Goal: Information Seeking & Learning: Learn about a topic

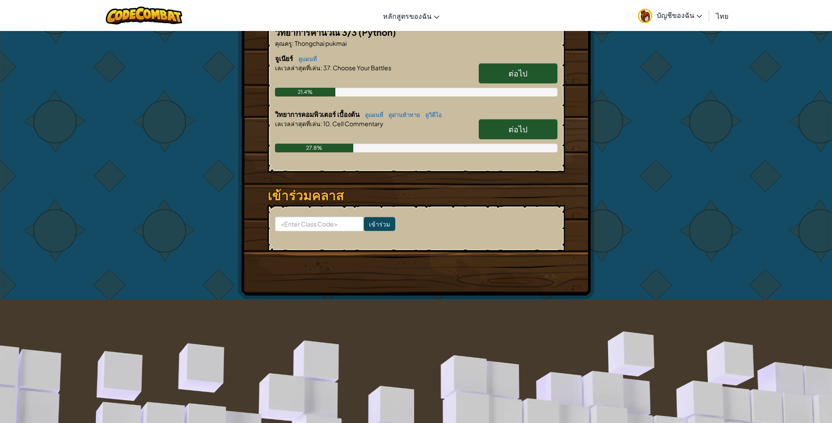
scroll to position [139, 0]
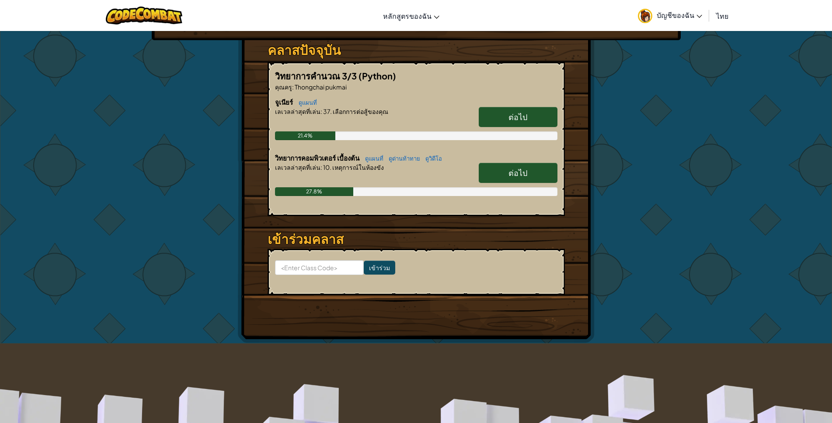
click at [534, 171] on link "ต่อไป" at bounding box center [518, 173] width 79 height 20
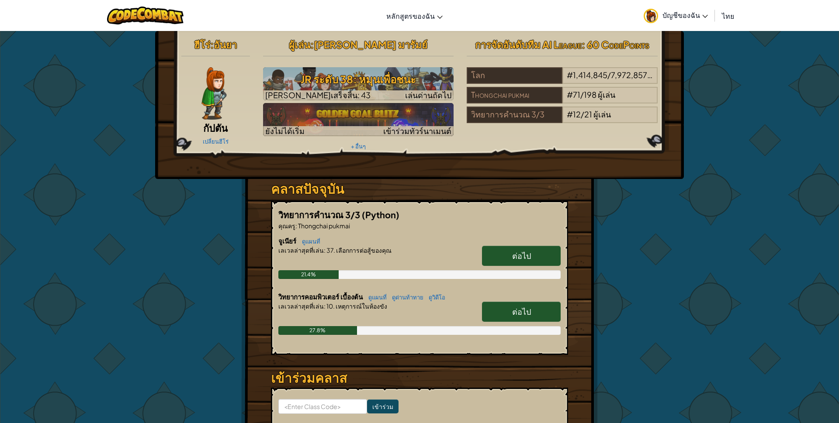
select select "th"
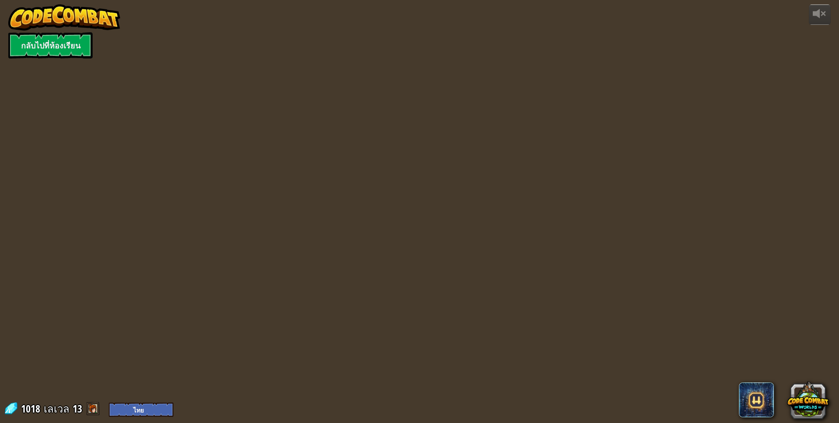
select select "th"
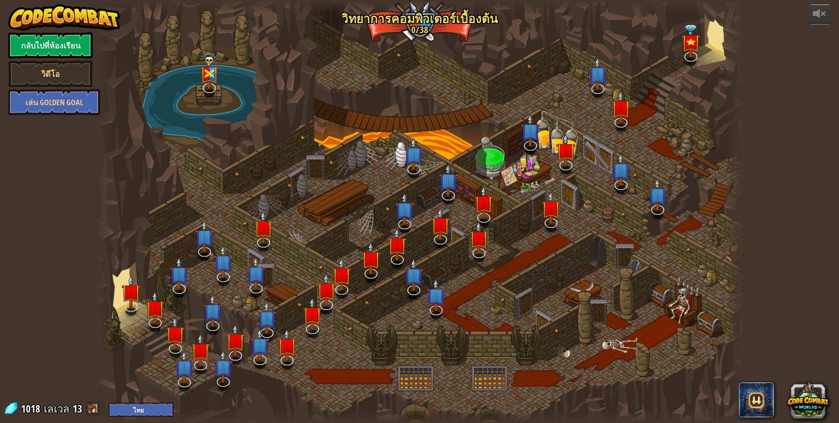
select select "th"
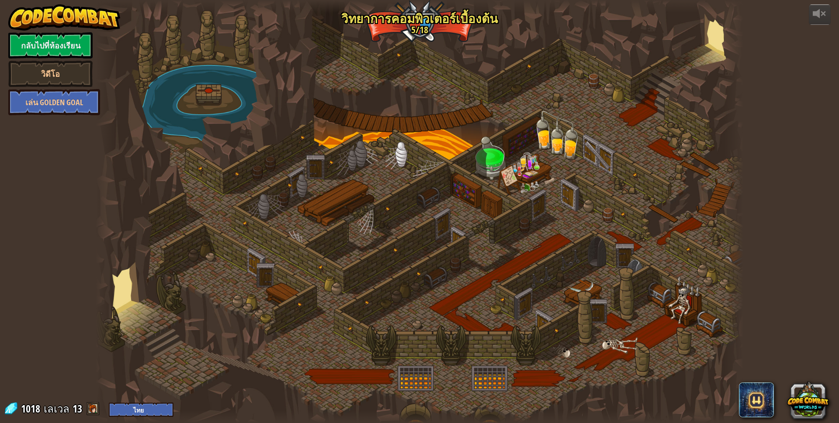
select select "th"
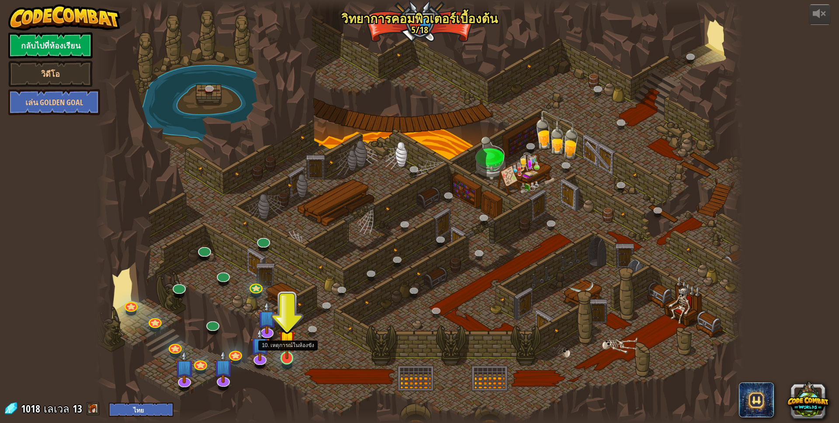
click at [287, 365] on div at bounding box center [287, 366] width 10 height 8
click at [287, 365] on div "25. Kithgard ประตู (ล็อค) หนีออกจากคุกคิธการ์ด และอย่าให้ยามจับได้ 26. Wakka Ma…" at bounding box center [420, 211] width 648 height 423
click at [285, 348] on img at bounding box center [286, 339] width 17 height 40
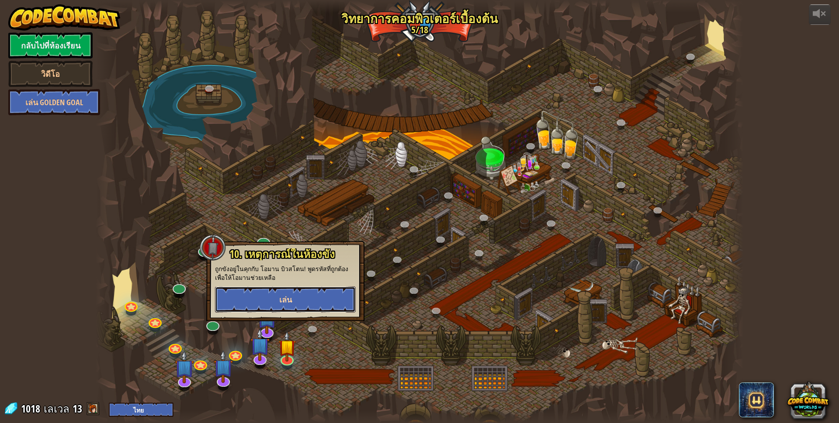
click at [298, 297] on button "เล่น" at bounding box center [285, 300] width 141 height 26
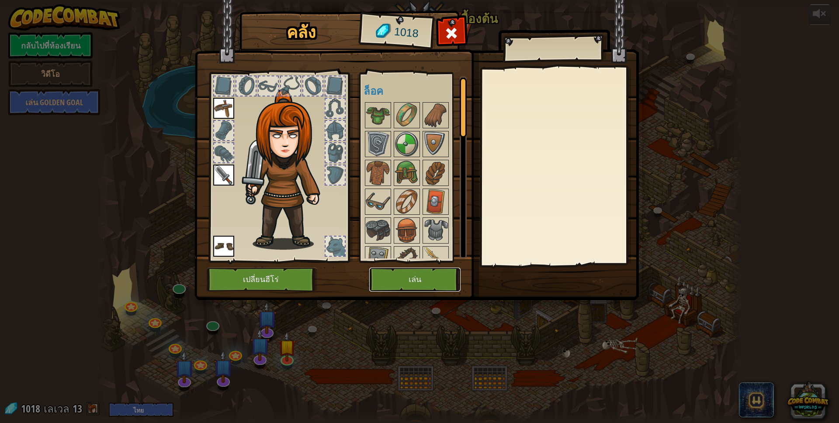
click at [438, 272] on button "เล่น" at bounding box center [414, 280] width 91 height 24
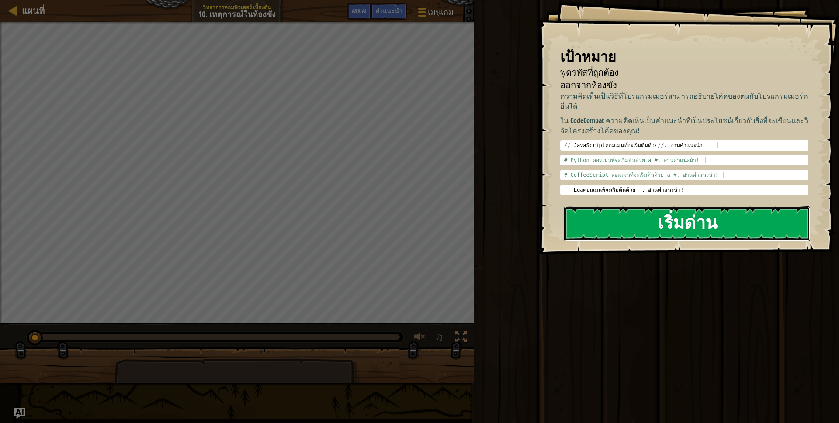
click at [583, 214] on button "เริ่มด่าน" at bounding box center [687, 224] width 246 height 35
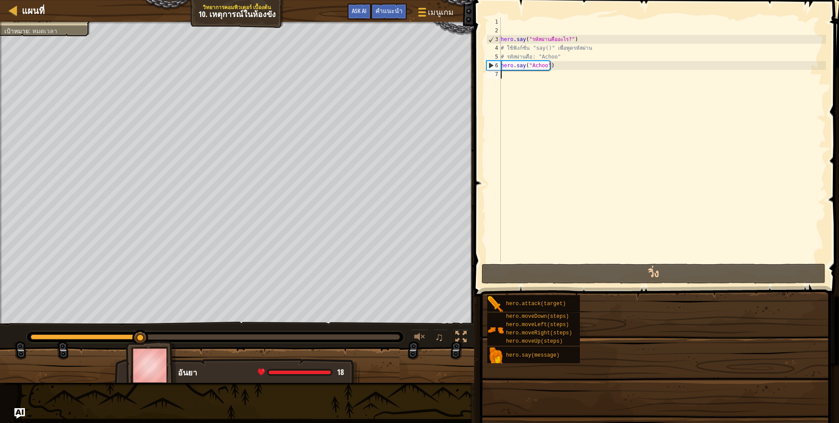
click at [590, 222] on div "hero . say ( "รหัสผ่านคืออะไร?" ) # ใช้ฟังก์ชั่น "say()" เพื่อพูดรหัสผ่าน # รหั…" at bounding box center [662, 148] width 327 height 262
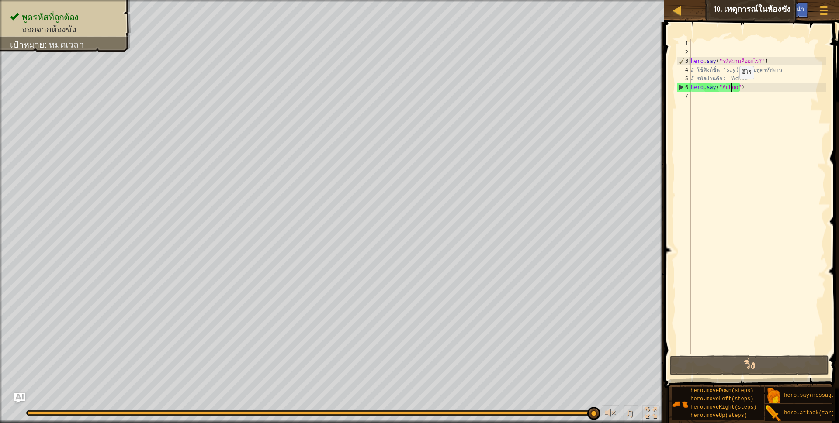
click at [732, 88] on div "hero . say ( "รหัสผ่านคืออะไร?" ) # ใช้ฟังก์ชั่น "say()" เพื่อพูดรหัสผ่าน # รหั…" at bounding box center [757, 205] width 137 height 332
type textarea "hero.say("Achoo")"
click at [741, 370] on button "วิ่ง" at bounding box center [750, 366] width 160 height 20
click at [694, 97] on div "hero . say ( "รหัสผ่านคืออะไร?" ) # ใช้ฟังก์ชั่น "say()" เพื่อพูดรหัสผ่าน # รหั…" at bounding box center [757, 205] width 137 height 332
click at [804, 5] on div "คำแนะนำ" at bounding box center [791, 10] width 36 height 16
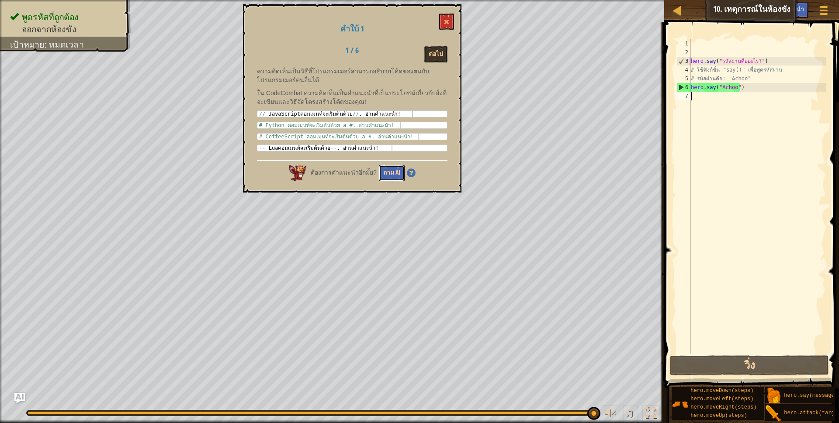
click at [395, 174] on button "ถาม AI" at bounding box center [392, 173] width 26 height 16
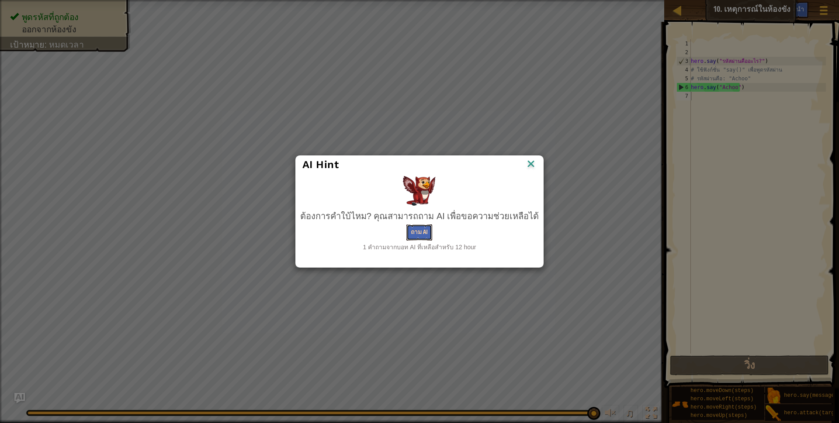
click at [418, 233] on button "ถาม AI" at bounding box center [419, 233] width 26 height 16
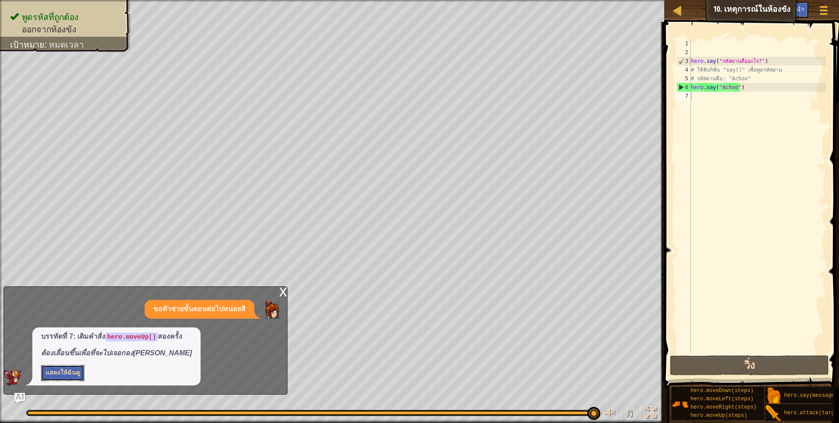
click at [67, 371] on button "แสดงให้ฉันดู" at bounding box center [62, 373] width 43 height 16
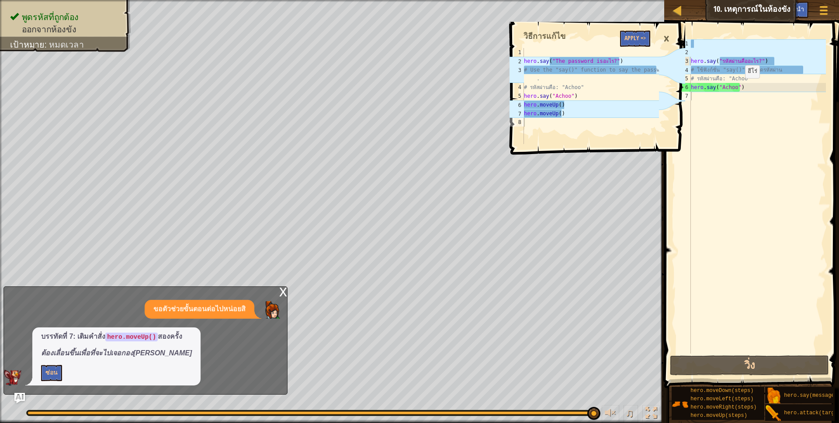
click at [737, 87] on div "hero . say ( "รหัสผ่านคืออะไร?" ) # ใช้ฟังก์ชั่น "say()" เพื่อพูดรหัสผ่าน # รหั…" at bounding box center [757, 205] width 137 height 332
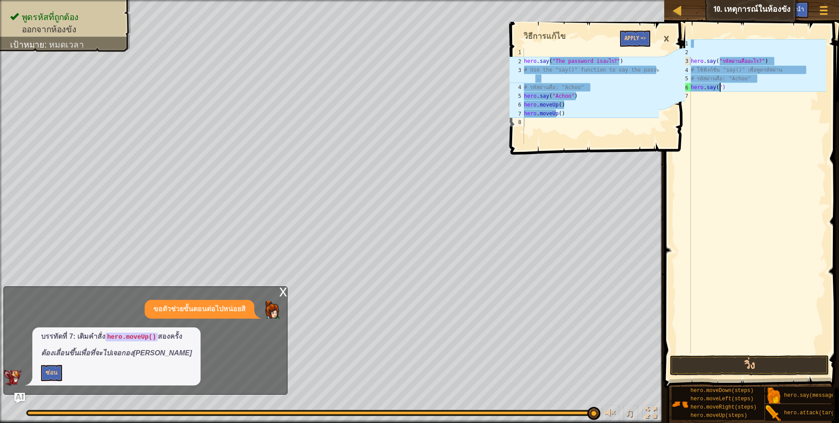
type textarea "hero.say()"
click at [739, 106] on div "hero . say ( "รหัสผ่านคืออะไร?" ) # ใช้ฟังก์ชั่น "say()" เพื่อพูดรหัสผ่าน # รหั…" at bounding box center [757, 205] width 137 height 332
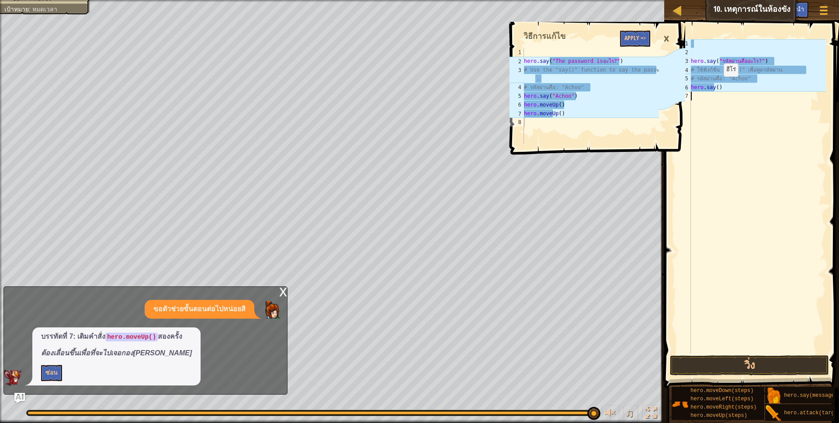
select select "th"
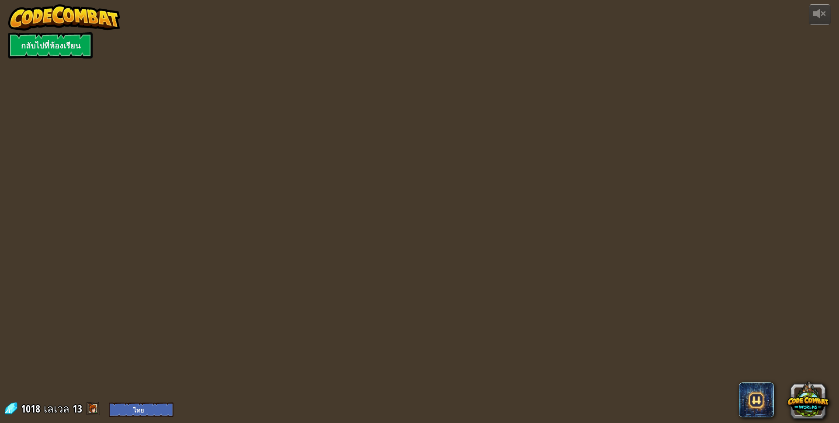
select select "th"
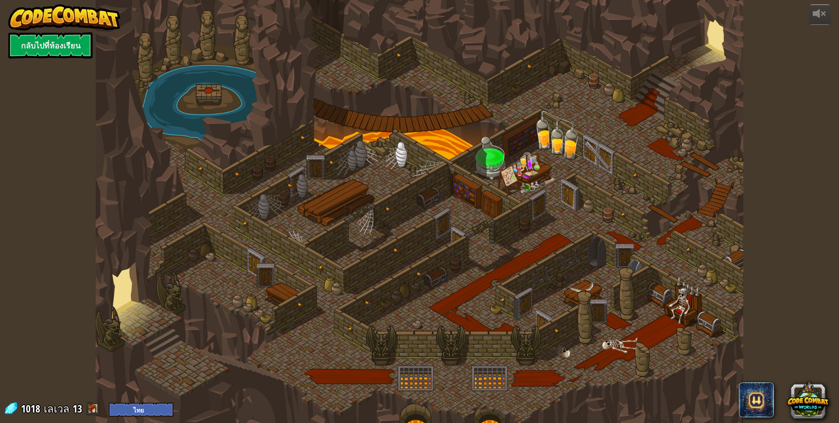
select select "th"
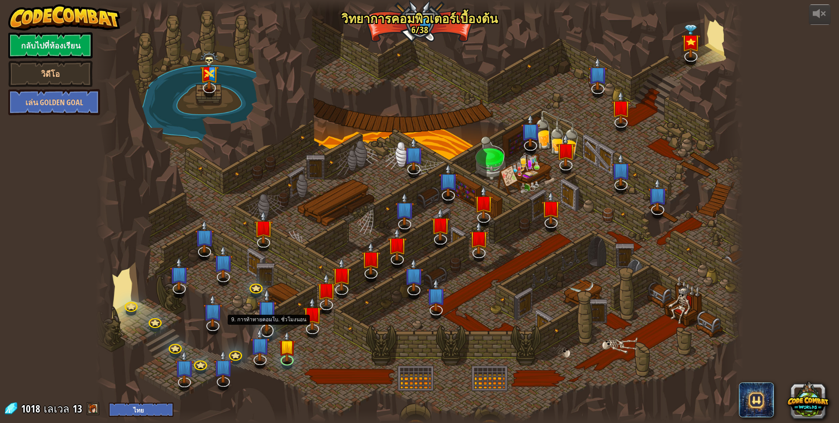
select select "th"
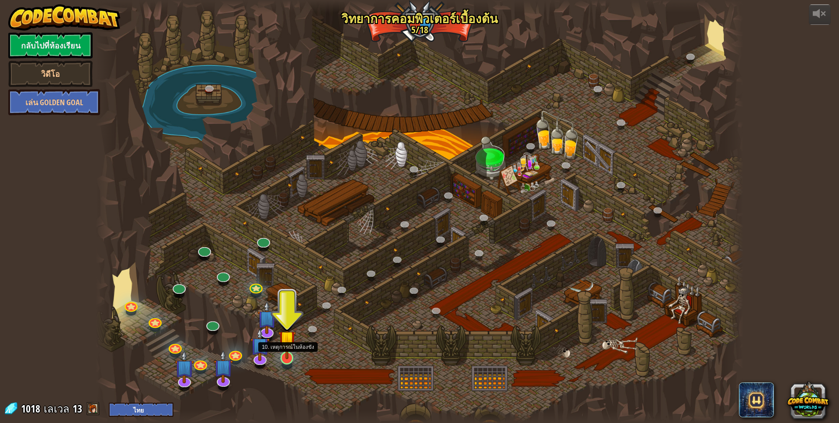
click at [288, 349] on img at bounding box center [286, 339] width 17 height 40
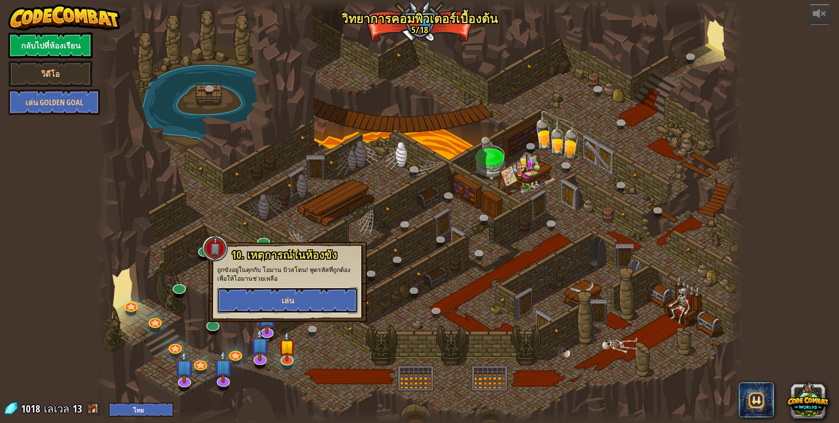
click at [295, 299] on button "เล่น" at bounding box center [287, 301] width 141 height 26
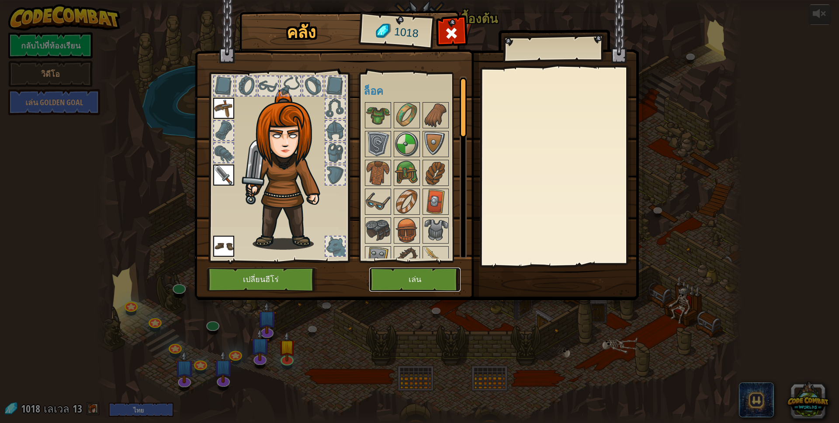
click at [385, 273] on button "เล่น" at bounding box center [414, 280] width 91 height 24
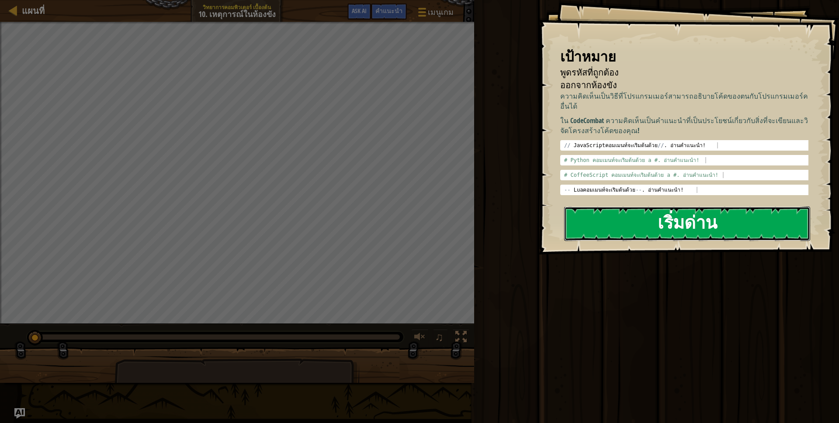
click at [647, 230] on button "เริ่มด่าน" at bounding box center [687, 224] width 246 height 35
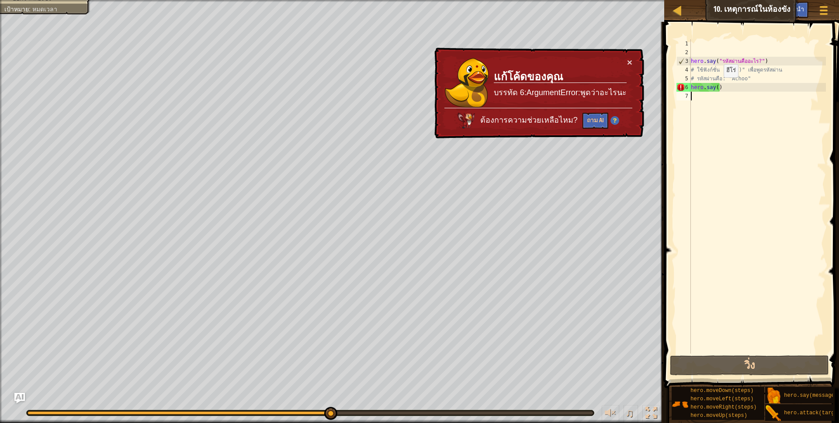
click at [716, 86] on div "hero . say ( "รหัสผ่านคืออะไร?" ) # ใช้ฟังก์ชั่น "say()" เพื่อพูดรหัสผ่าน # รหั…" at bounding box center [757, 205] width 137 height 332
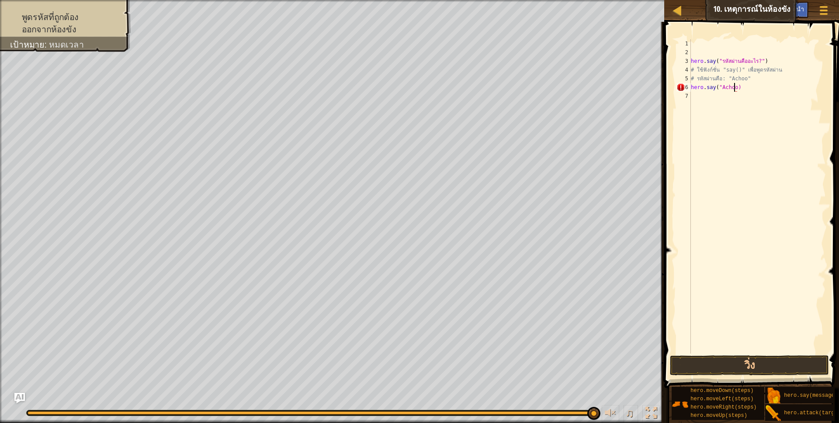
scroll to position [2, 36]
type textarea "hero.say("Achoo")"
click at [695, 91] on div "hero . say ( "รหัสผ่านคืออะไร?" ) # ใช้ฟังก์ชั่น "say()" เพื่อพูดรหัสผ่าน # รหั…" at bounding box center [757, 205] width 137 height 332
click at [695, 95] on div "hero . say ( "รหัสผ่านคืออะไร?" ) # ใช้ฟังก์ชั่น "say()" เพื่อพูดรหัสผ่าน # รหั…" at bounding box center [757, 205] width 137 height 332
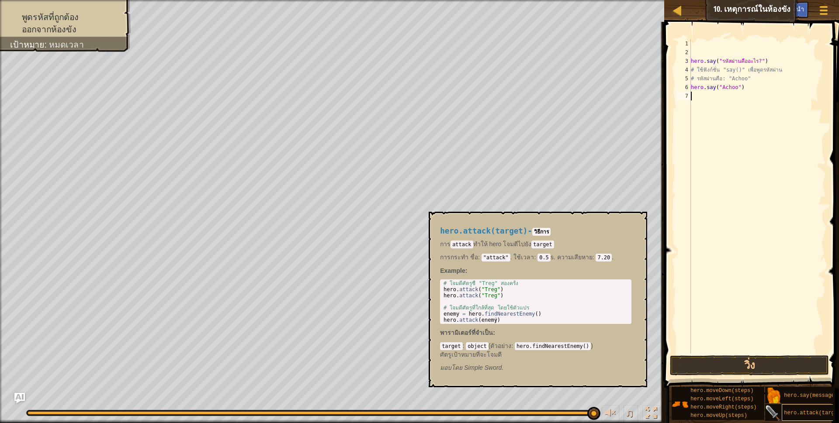
scroll to position [7, 0]
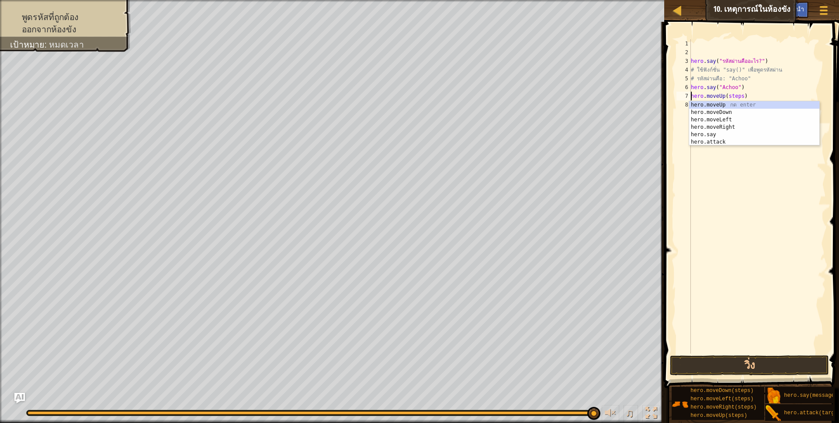
click at [741, 95] on div "hero . say ( "รหัสผ่านคืออะไร?" ) # ใช้ฟังก์ชั่น "say()" เพื่อพูดรหัสผ่าน # รหั…" at bounding box center [757, 205] width 137 height 332
click at [740, 106] on div "hero . say ( "รหัสผ่านคืออะไร?" ) # ใช้ฟังก์ชั่น "say()" เพื่อพูดรหัสผ่าน # รหั…" at bounding box center [757, 205] width 137 height 332
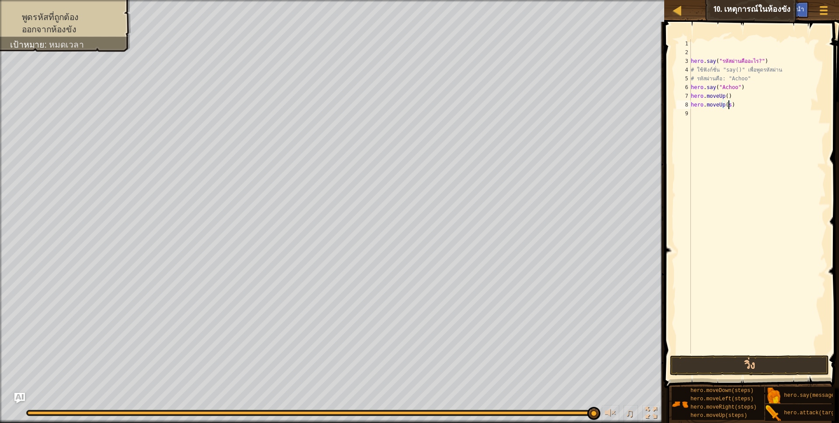
type textarea "hero.moveUp()"
click at [732, 362] on button "วิ่ง" at bounding box center [750, 366] width 160 height 20
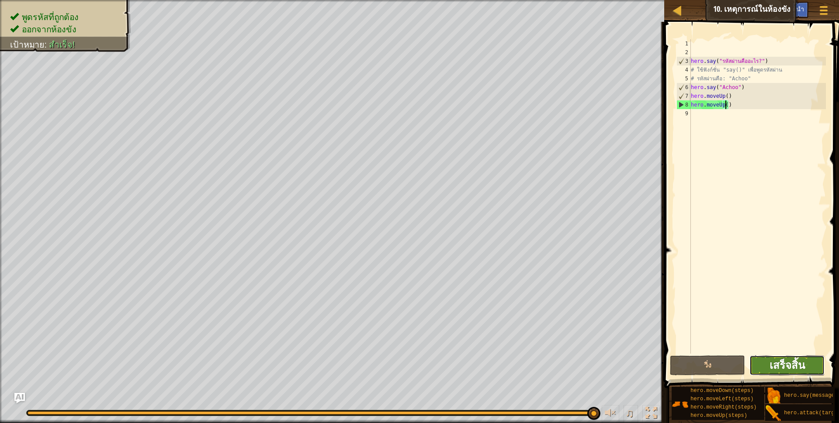
click at [780, 363] on span "เสร็จสิ้น" at bounding box center [787, 365] width 35 height 14
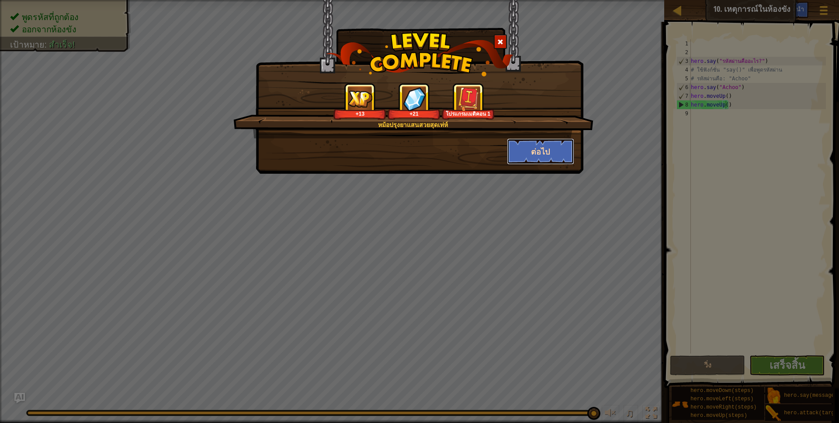
click at [551, 145] on button "ต่อไป" at bounding box center [541, 152] width 68 height 26
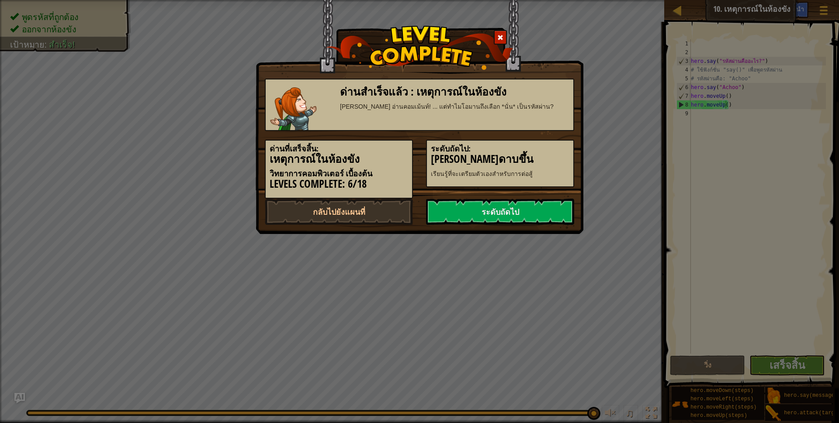
click at [548, 150] on h5 "ระดับถัดไป:" at bounding box center [500, 149] width 139 height 9
click at [517, 214] on link "ระดับถัดไป" at bounding box center [500, 212] width 148 height 26
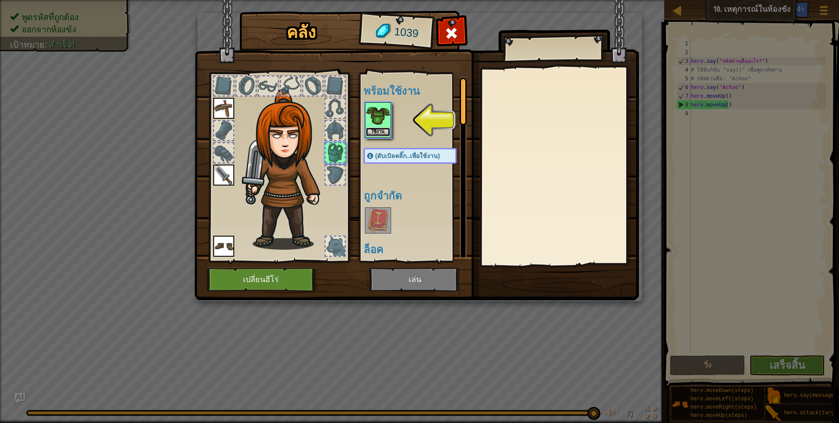
click at [378, 128] on button "ใช้งาน" at bounding box center [378, 132] width 24 height 9
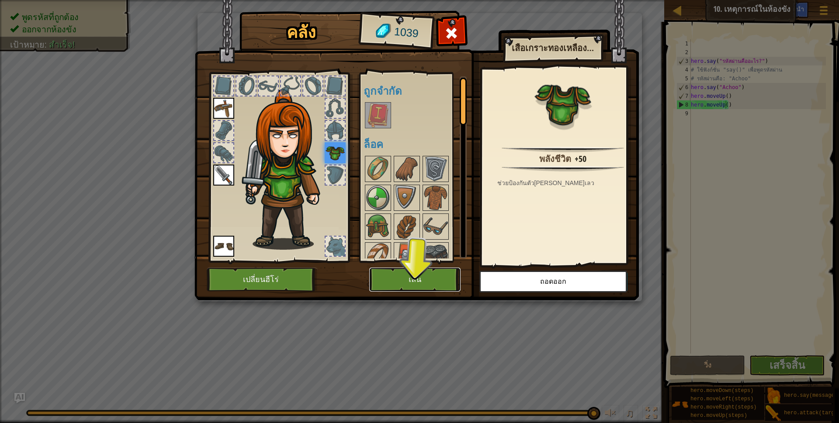
click at [407, 281] on button "เล่น" at bounding box center [414, 280] width 91 height 24
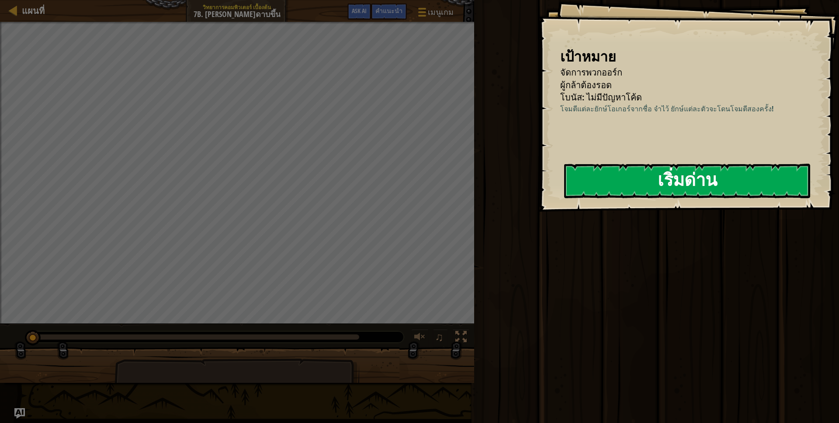
click at [659, 177] on button "เริ่มด่าน" at bounding box center [687, 181] width 246 height 35
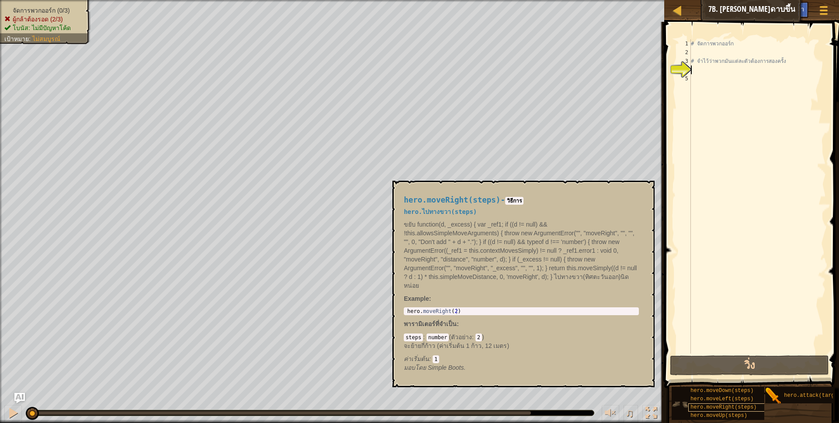
scroll to position [7, 0]
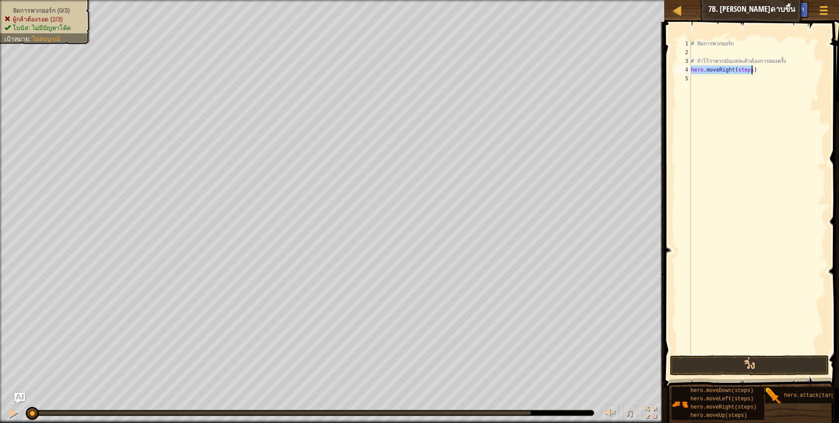
click at [749, 69] on div "# จัดการพวกออร์ก # จำไว้ว่าพวกมันแต่ละตัวต้องการสองครั้ง hero . moveRight ( ste…" at bounding box center [757, 196] width 137 height 315
click at [731, 360] on button "วิ่ง" at bounding box center [750, 366] width 160 height 20
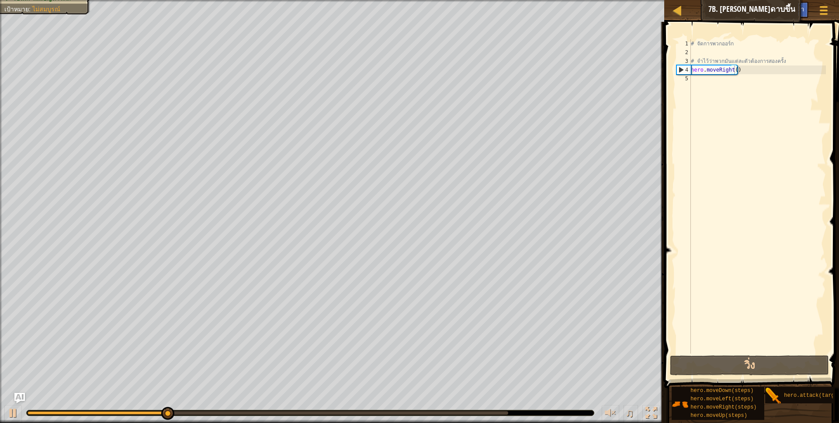
drag, startPoint x: 777, startPoint y: 390, endPoint x: 752, endPoint y: 235, distance: 156.7
click at [748, 225] on div "คำแนะนำ วิดีโอ hero.moveRight() 1 2 3 4 5 # จัดการพวกออร์ก # จำไว้ว่าพวกมันแต่ล…" at bounding box center [750, 220] width 177 height 397
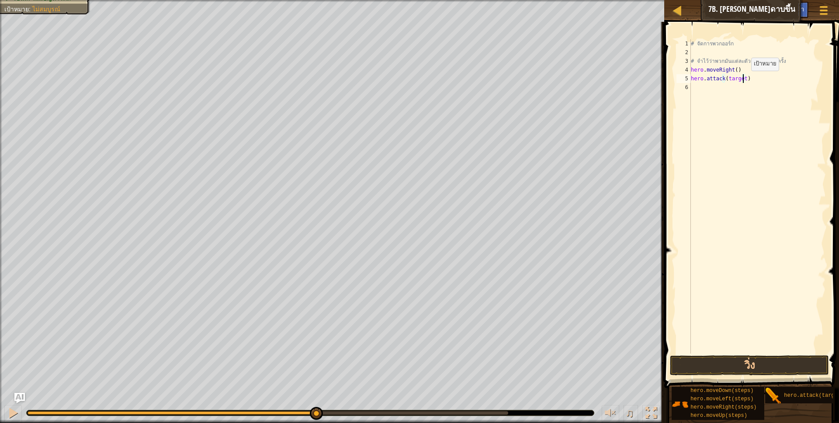
click at [744, 80] on div "# จัดการพวกออร์ก # จำไว้ว่าพวกมันแต่ละตัวต้องการสองครั้ง hero . moveRight ( ) h…" at bounding box center [757, 205] width 137 height 332
click at [727, 361] on button "วิ่ง" at bounding box center [750, 366] width 160 height 20
click at [743, 88] on div "# จัดการพวกออร์ก # จำไว้ว่าพวกมันแต่ละตัวต้องการสองครั้ง hero . moveRight ( ) h…" at bounding box center [757, 205] width 137 height 332
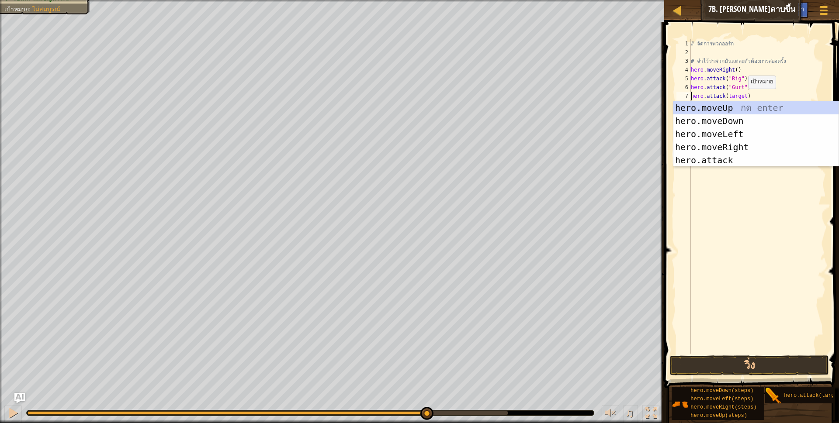
drag, startPoint x: 741, startPoint y: 97, endPoint x: 753, endPoint y: 88, distance: 15.3
click at [743, 95] on div "# จัดการพวกออร์ก # จำไว้ว่าพวกมันแต่ละตัวต้องการสองครั้ง hero . moveRight ( ) h…" at bounding box center [757, 205] width 137 height 332
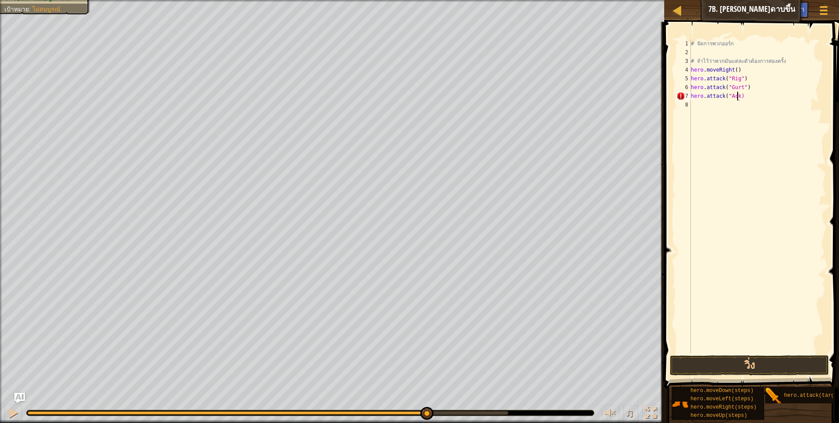
scroll to position [2, 41]
type textarea "hero.attack("Ack")"
click at [694, 359] on button "วิ่ง" at bounding box center [750, 366] width 160 height 20
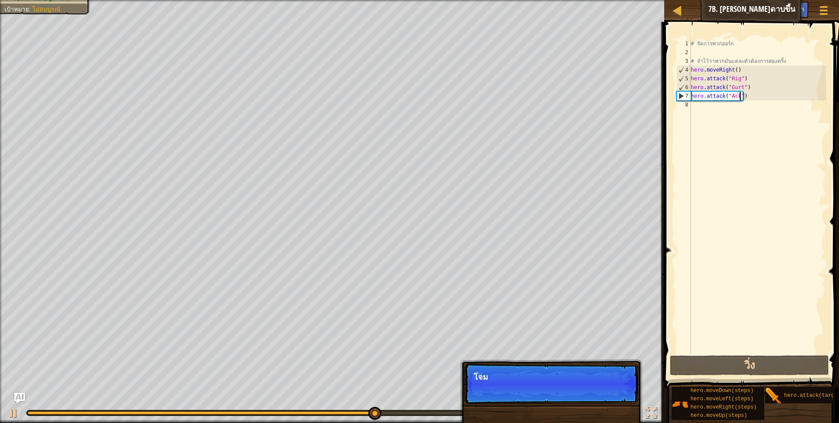
click at [715, 130] on div "# จัดการพวกออร์ก # จำไว้ว่าพวกมันแต่ละตัวต้องการสองครั้ง hero . moveRight ( ) h…" at bounding box center [757, 205] width 137 height 332
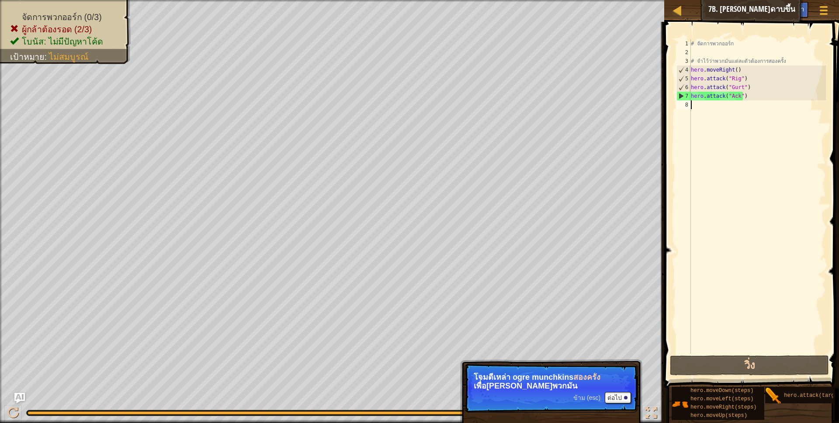
click at [703, 109] on div "# จัดการพวกออร์ก # จำไว้ว่าพวกมันแต่ละตัวต้องการสองครั้ง hero . moveRight ( ) h…" at bounding box center [757, 205] width 137 height 332
click at [785, 7] on span "คำแนะนำ" at bounding box center [790, 9] width 27 height 8
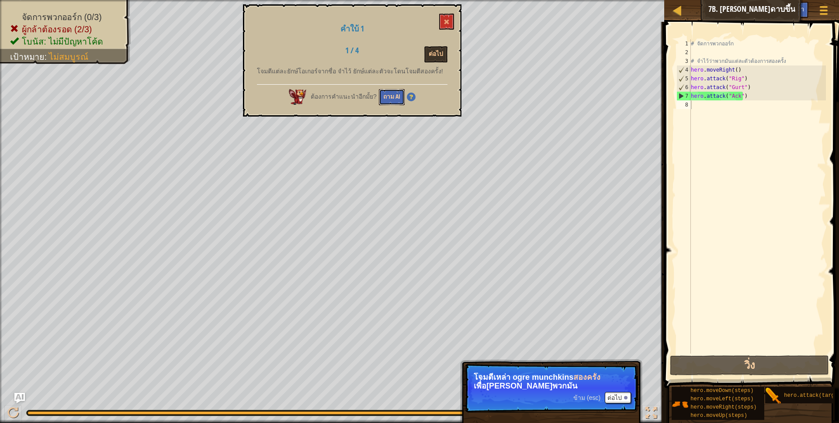
click at [381, 96] on button "ถาม AI" at bounding box center [392, 97] width 26 height 16
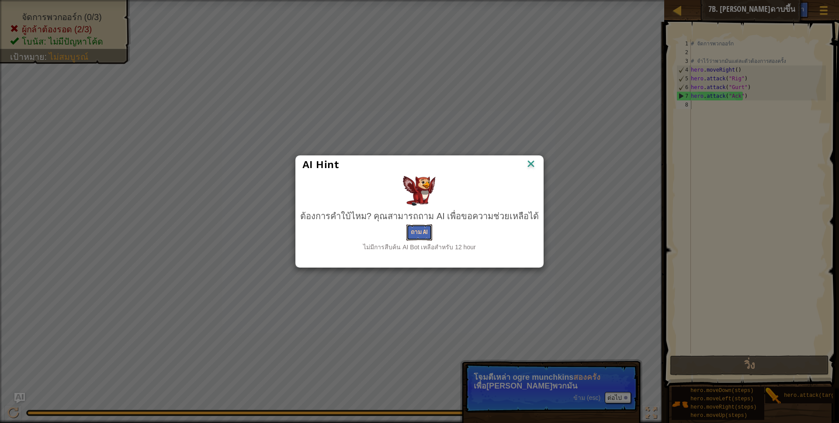
click at [425, 236] on button "ถาม AI" at bounding box center [419, 233] width 26 height 16
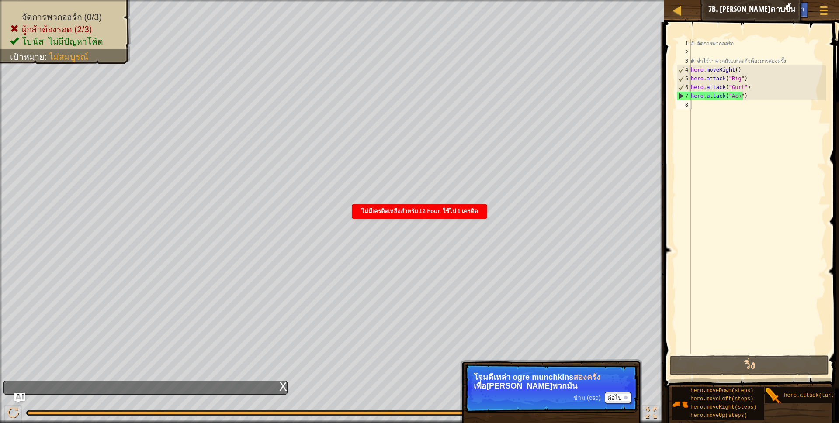
click at [454, 216] on div "ไม่มีเครดิตเหลือสำหรับ 12 hour. ใช้ไป 1 เครดิต" at bounding box center [419, 212] width 135 height 14
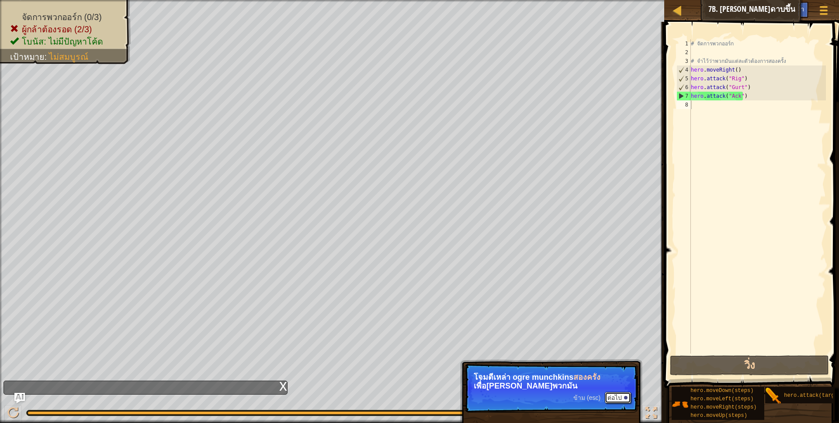
click at [613, 394] on button "ต่อไป" at bounding box center [618, 397] width 26 height 11
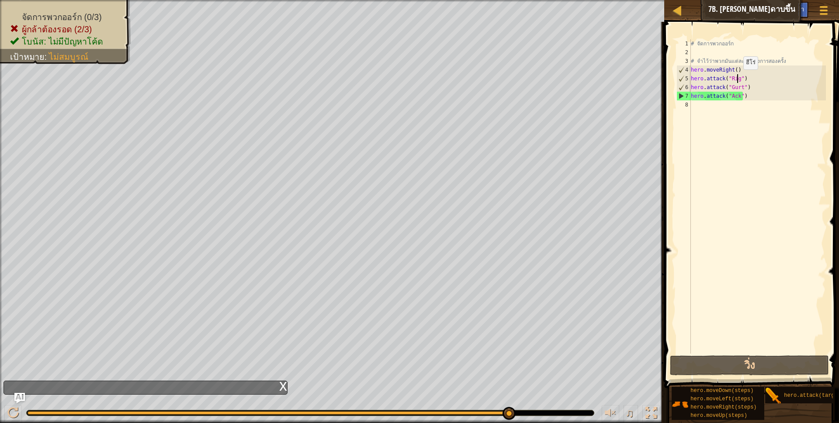
click at [736, 78] on div "# จัดการพวกออร์ก # จำไว้ว่าพวกมันแต่ละตัวต้องการสองครั้ง hero . moveRight ( ) h…" at bounding box center [757, 205] width 137 height 332
type textarea "hero.attack("Rig")"
click at [740, 77] on div "# จัดการพวกออร์ก # จำไว้ว่าพวกมันแต่ละตัวต้องการสองครั้ง hero . moveRight ( ) h…" at bounding box center [757, 205] width 137 height 332
click at [712, 111] on div "# จัดการพวกออร์ก # จำไว้ว่าพวกมันแต่ละตัวต้องการสองครั้ง hero . moveRight ( ) h…" at bounding box center [757, 205] width 137 height 332
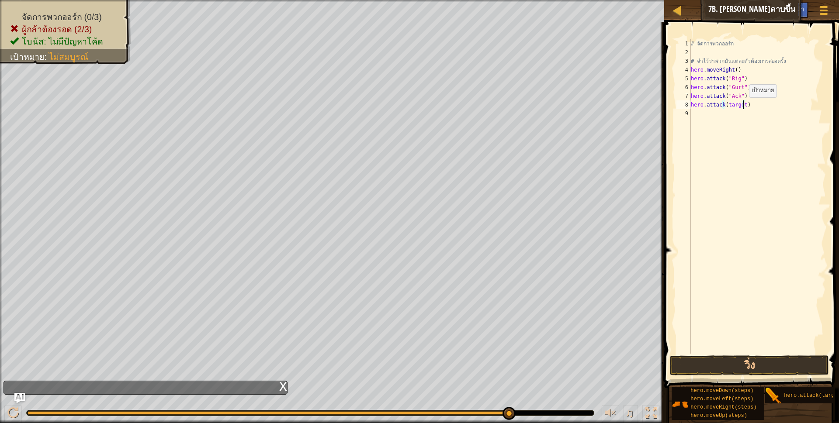
click at [742, 106] on div "# จัดการพวกออร์ก # จำไว้ว่าพวกมันแต่ละตัวต้องการสองครั้ง hero . moveRight ( ) h…" at bounding box center [757, 205] width 137 height 332
click at [731, 363] on button "วิ่ง" at bounding box center [750, 366] width 160 height 20
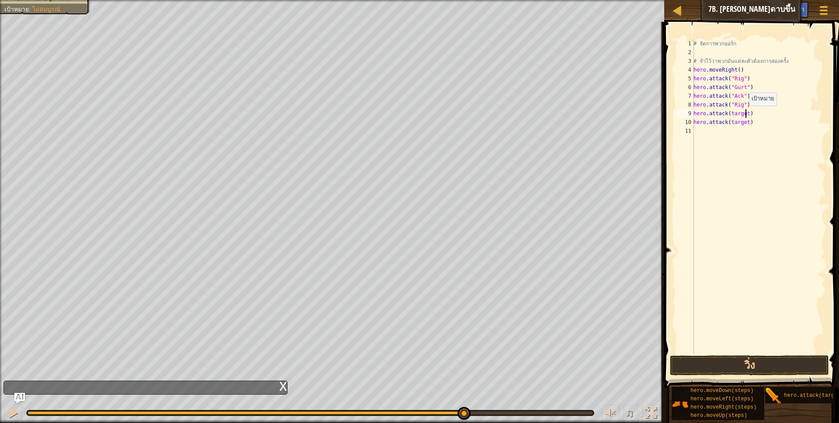
click at [744, 114] on div "# จัดการพวกออร์ก # จำไว้ว่าพวกมันแต่ละตัวต้องการสองครั้ง hero . moveRight ( ) h…" at bounding box center [759, 205] width 134 height 332
click at [745, 124] on div "# จัดการพวกออร์ก # จำไว้ว่าพวกมันแต่ละตัวต้องการสองครั้ง hero . moveRight ( ) h…" at bounding box center [759, 205] width 134 height 332
click at [744, 361] on button "วิ่ง" at bounding box center [750, 366] width 160 height 20
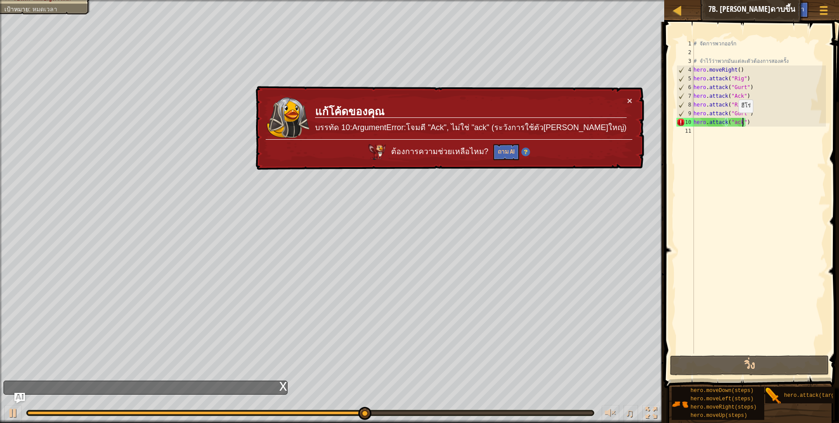
click at [734, 121] on div "# จัดการพวกออร์ก # จำไว้ว่าพวกมันแต่ละตัวต้องการสองครั้ง hero . moveRight ( ) h…" at bounding box center [759, 205] width 134 height 332
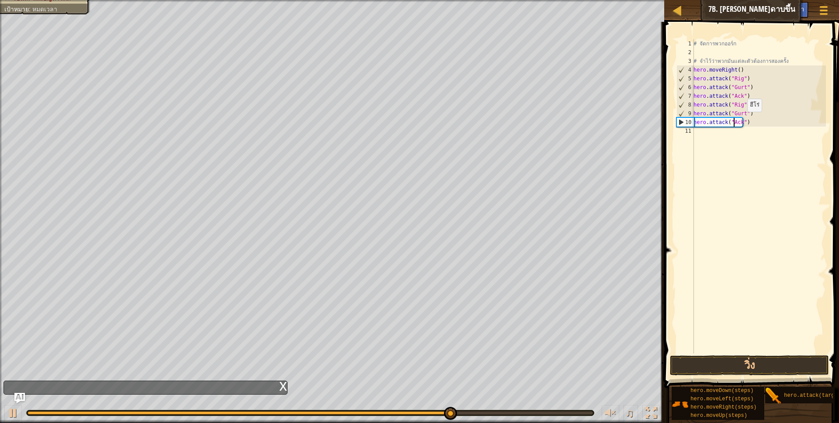
scroll to position [2, 34]
type textarea "hero.attack("Ack")"
click at [741, 370] on button "วิ่ง" at bounding box center [750, 366] width 160 height 20
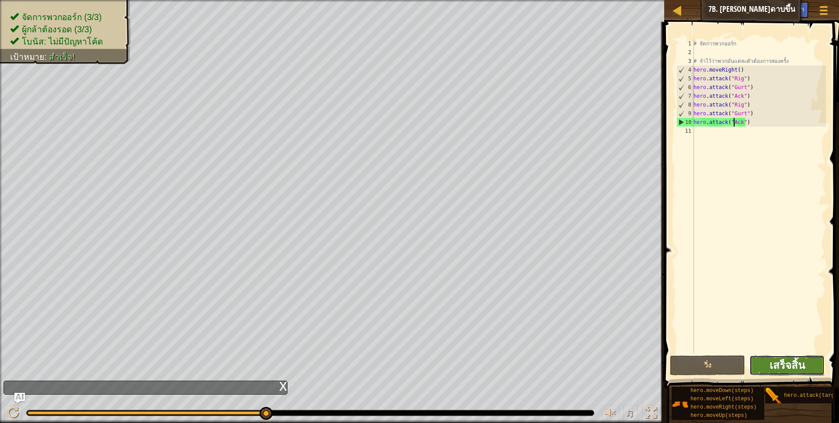
click at [790, 368] on span "เสร็จสิ้น" at bounding box center [787, 365] width 35 height 14
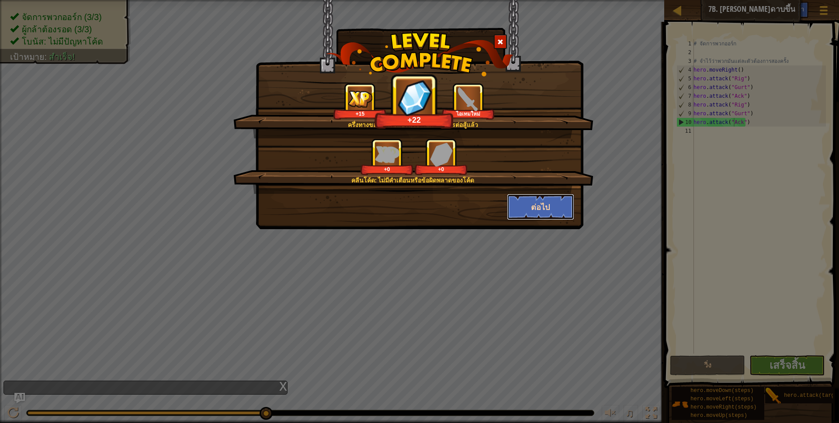
click at [549, 214] on button "ต่อไป" at bounding box center [541, 207] width 68 height 26
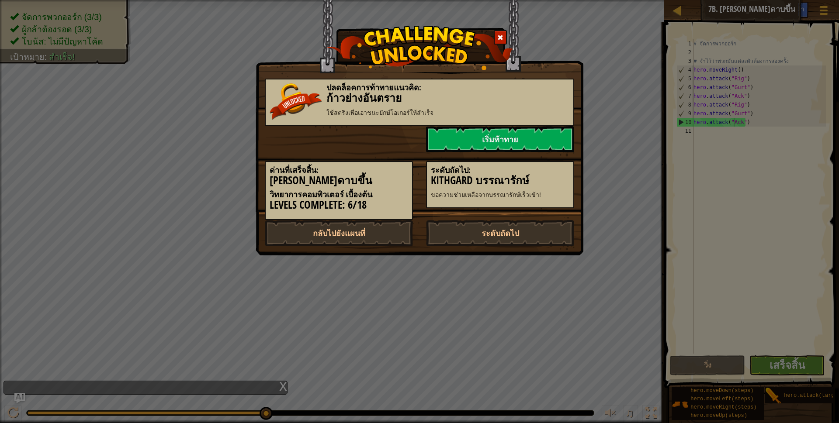
click at [546, 208] on div "ระดับถัดไป: Kithgard บรรณารักษ์ ขอความช่วยเหลือจากบรรณารักษ์เร็วเข้า!" at bounding box center [500, 185] width 148 height 48
click at [492, 231] on link "ระดับถัดไป" at bounding box center [500, 233] width 148 height 26
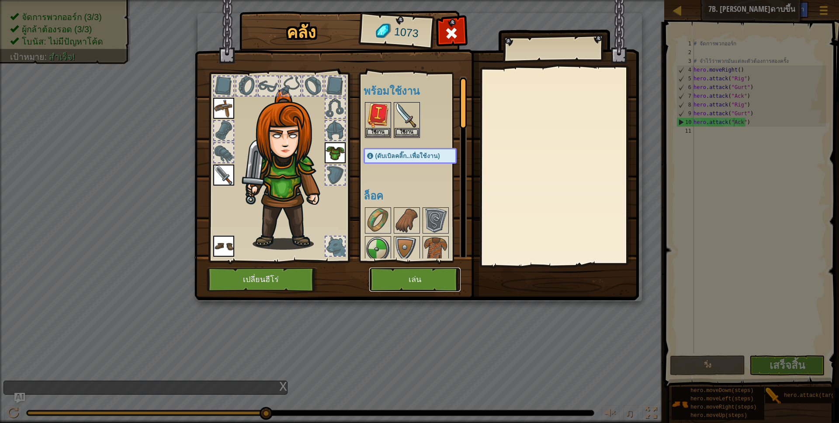
click at [427, 280] on button "เล่น" at bounding box center [414, 280] width 91 height 24
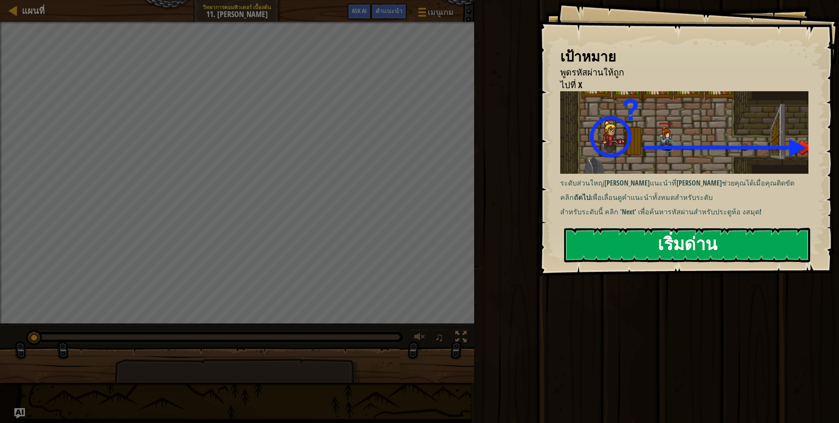
click at [687, 189] on div "ระดับส่วนใหญ่[PERSON_NAME]แนะนำที่[PERSON_NAME]ช่วยคุณได้เมื่อคุณติดขัด คลิก ถั…" at bounding box center [688, 153] width 256 height 125
click at [661, 246] on button "เริ่มด่าน" at bounding box center [687, 245] width 246 height 35
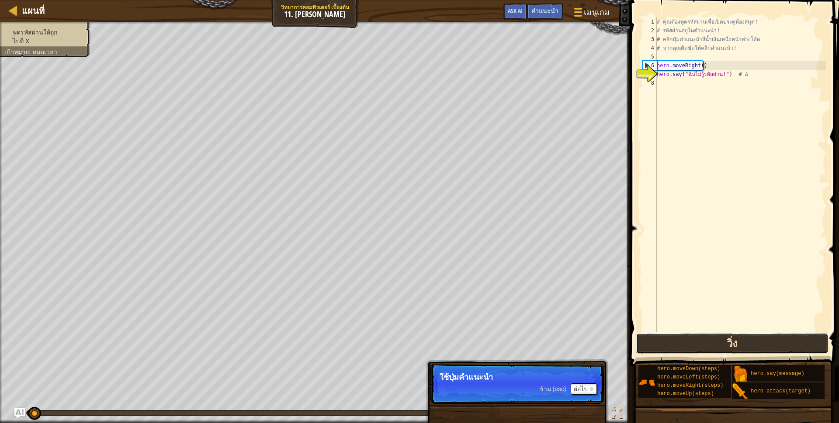
click at [674, 344] on button "วิ่ง" at bounding box center [732, 344] width 193 height 20
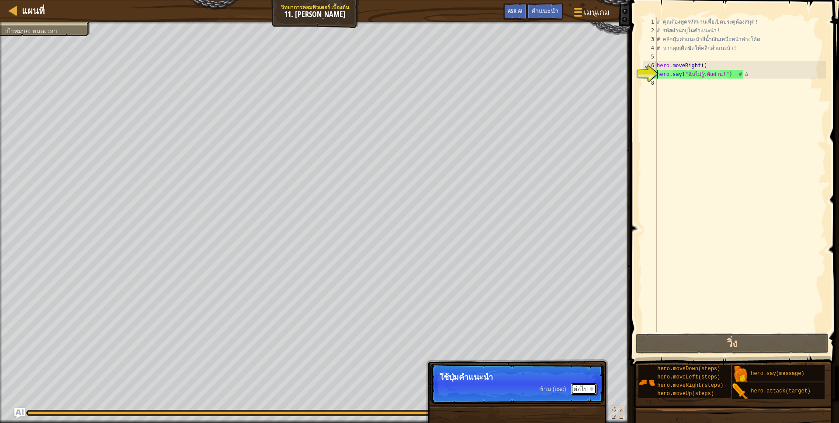
click at [584, 388] on button "ต่อไป" at bounding box center [584, 389] width 26 height 11
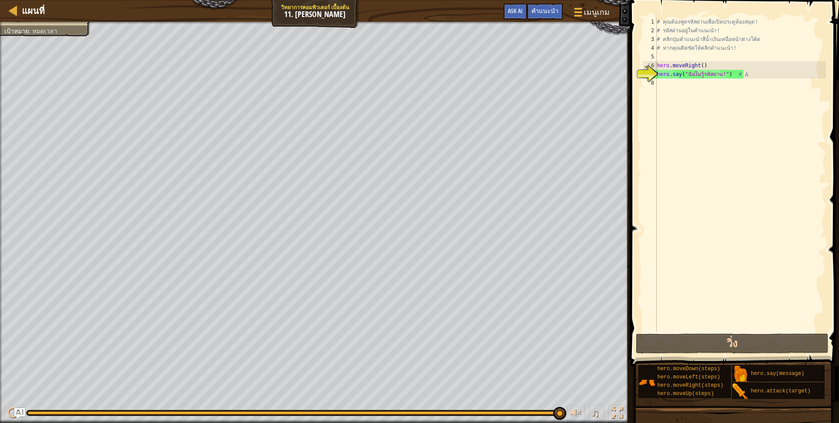
click at [626, 216] on div at bounding box center [626, 211] width 1 height 423
click at [523, 9] on span "Ask AI" at bounding box center [515, 11] width 15 height 8
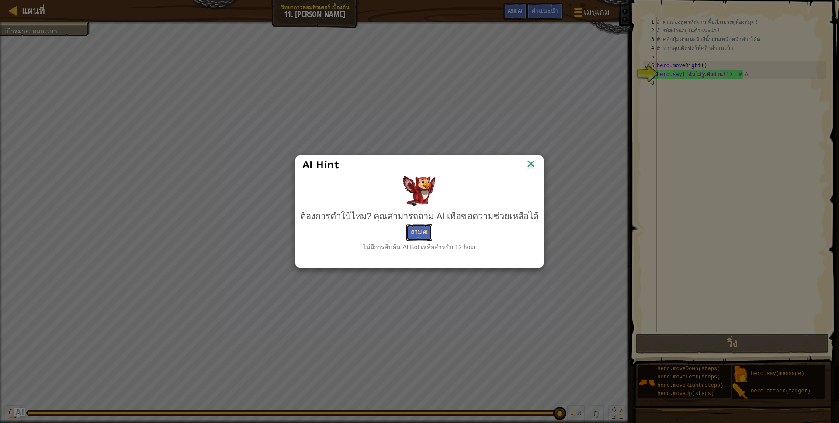
click at [411, 226] on button "ถาม AI" at bounding box center [419, 233] width 26 height 16
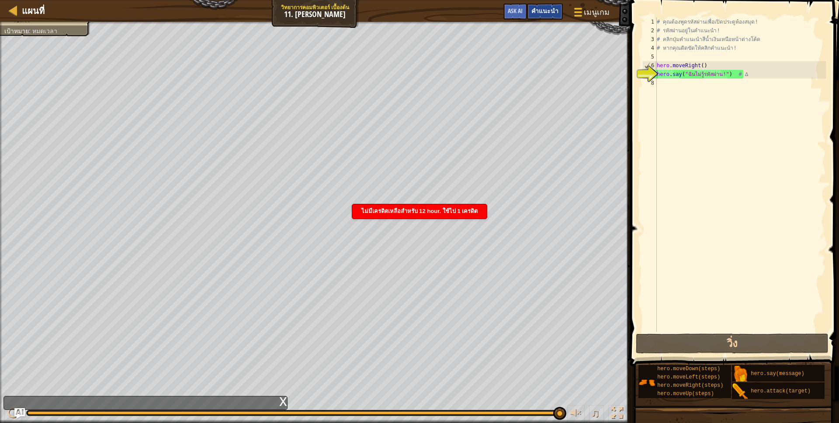
click at [537, 10] on span "คำแนะนำ" at bounding box center [544, 11] width 27 height 8
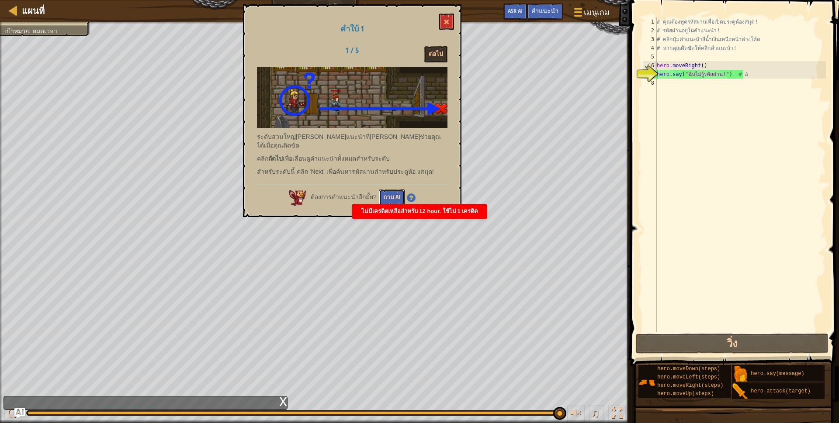
click at [386, 190] on button "ถาม AI" at bounding box center [392, 198] width 26 height 16
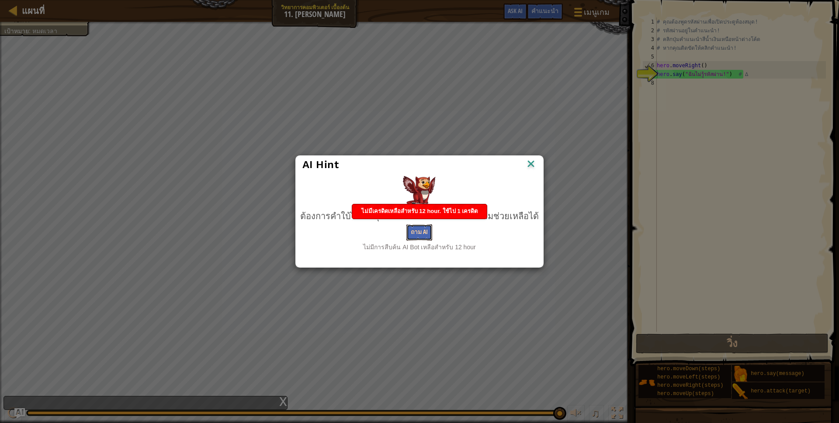
click at [429, 227] on button "ถาม AI" at bounding box center [419, 233] width 26 height 16
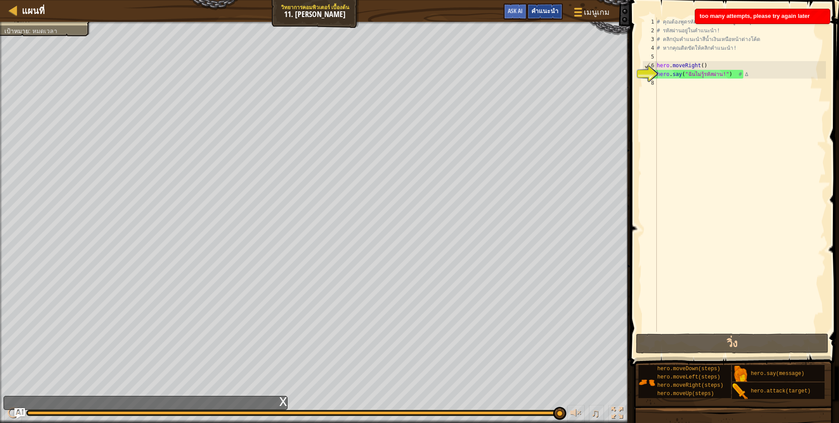
click at [545, 15] on div "คำแนะนำ" at bounding box center [545, 11] width 36 height 16
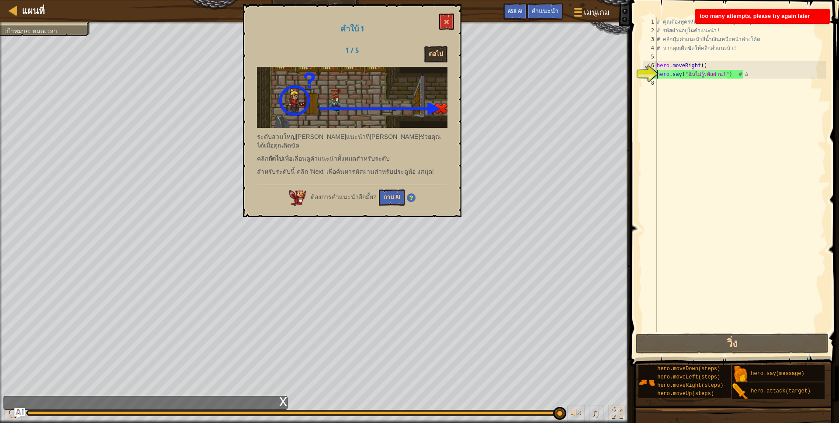
click at [659, 82] on div "# คุณต้องพูดรหัสผ่านเพื่อเปิดประตูห้องสมุด! # รหัสผ่านอยู่ในคำแนะนำ! # คลิกปุ่ม…" at bounding box center [740, 183] width 171 height 332
click at [638, 83] on span at bounding box center [736, 171] width 216 height 392
click at [719, 74] on div "# คุณต้องพูดรหัสผ่านเพื่อเปิดประตูห้องสมุด! # รหัสผ่านอยู่ในคำแนะนำ! # คลิกปุ่ม…" at bounding box center [740, 183] width 171 height 332
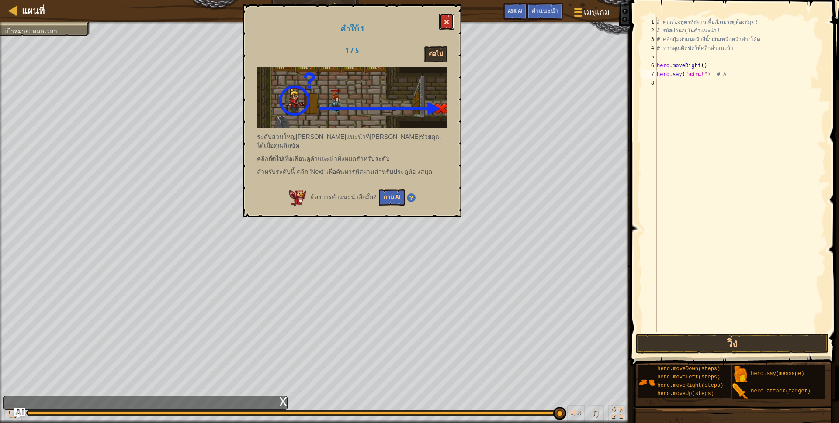
click at [442, 17] on button at bounding box center [446, 22] width 15 height 16
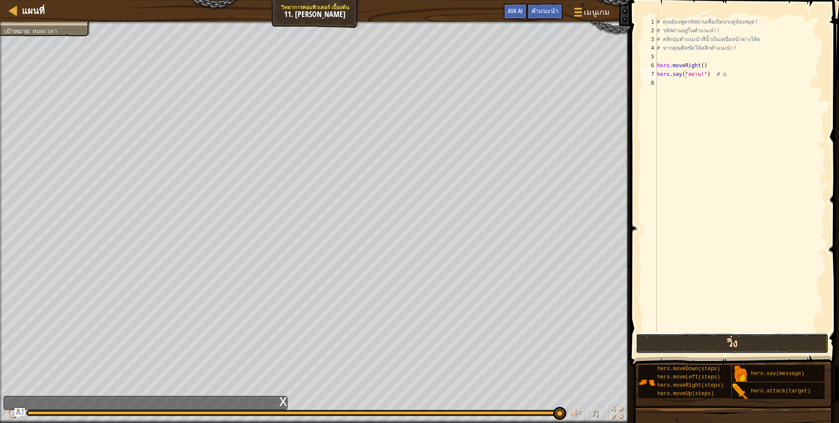
click at [712, 337] on button "วิ่ง" at bounding box center [732, 344] width 193 height 20
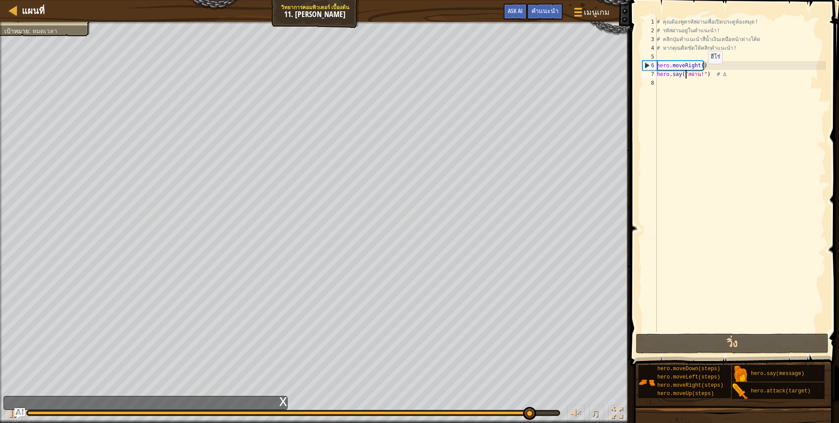
click at [701, 73] on div "# คุณต้องพูดรหัสผ่านเพื่อเปิดประตูห้องสมุด! # รหัสผ่านอยู่ในคำแนะนำ! # คลิกปุ่ม…" at bounding box center [740, 183] width 171 height 332
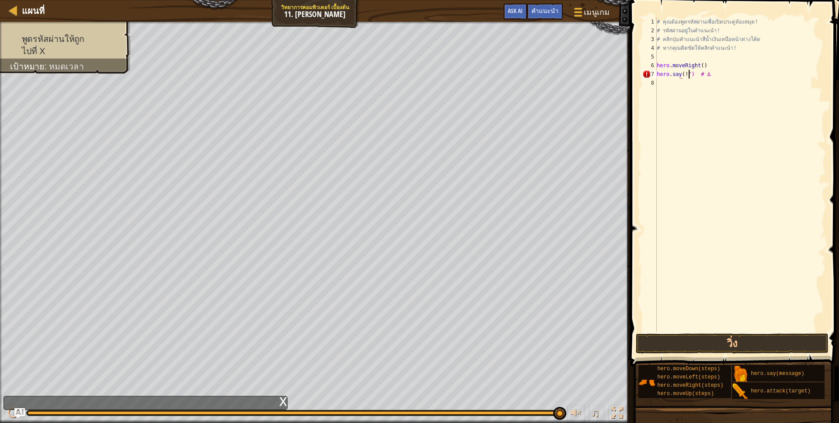
drag, startPoint x: 688, startPoint y: 71, endPoint x: 694, endPoint y: 71, distance: 6.1
click at [690, 71] on div "# คุณต้องพูดรหัสผ่านเพื่อเปิดประตูห้องสมุด! # รหัสผ่านอยู่ในคำแนะนำ! # คลิกปุ่ม…" at bounding box center [740, 183] width 171 height 332
type textarea "hero.say() # ∆"
click at [708, 323] on div "# คุณต้องพูดรหัสผ่านเพื่อเปิดประตูห้องสมุด! # รหัสผ่านอยู่ในคำแนะนำ! # คลิกปุ่ม…" at bounding box center [740, 183] width 171 height 332
click at [711, 333] on div "1 2 3 4 5 6 7 8 # คุณต้องพูดรหัสผ่านเพื่อเปิดประตูห้องสมุด! # รหัสผ่านอยู่ในคำแ…" at bounding box center [734, 200] width 212 height 392
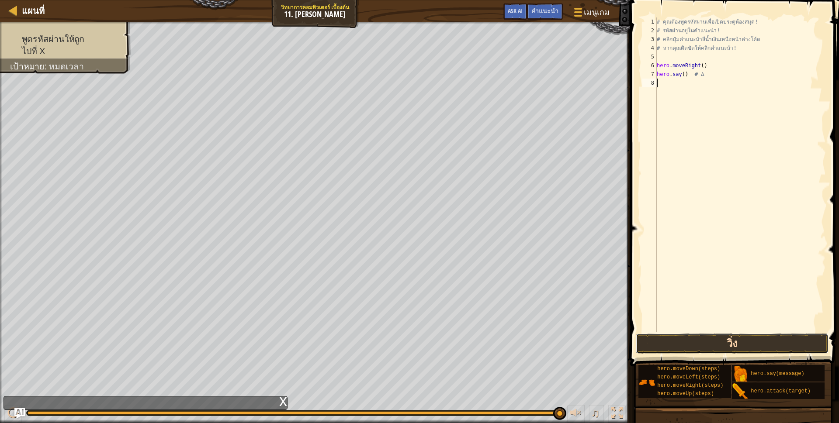
click at [712, 334] on button "วิ่ง" at bounding box center [732, 344] width 193 height 20
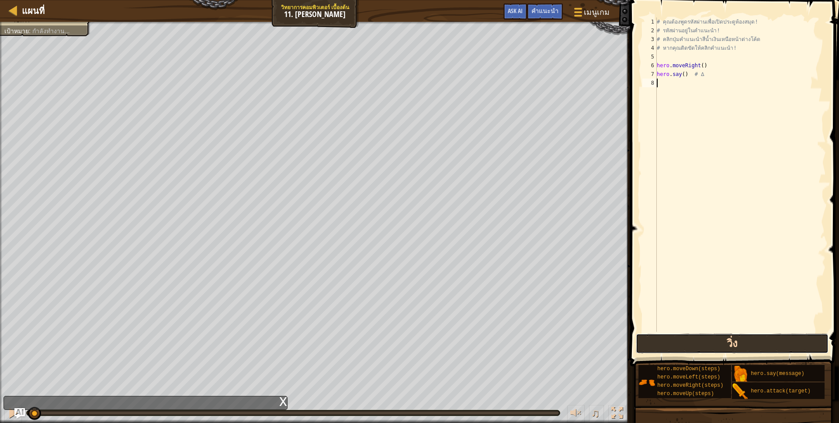
click at [705, 344] on button "วิ่ง" at bounding box center [732, 344] width 193 height 20
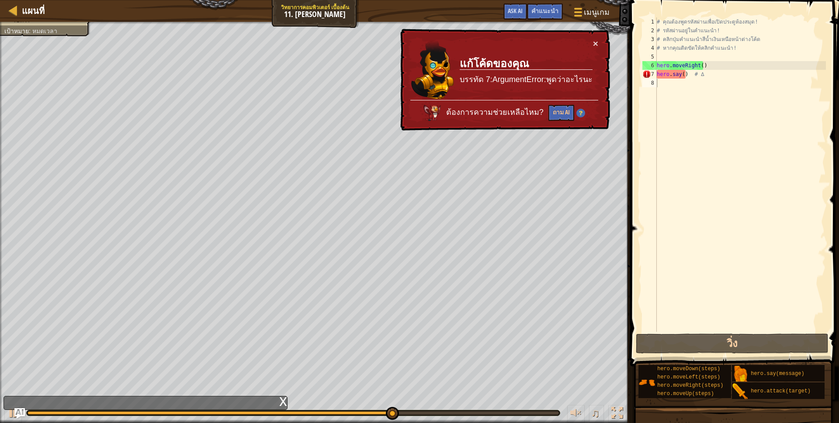
click at [555, 82] on p "บรรทัด 7:ArgumentError:พูดว่าอะไรนะ" at bounding box center [526, 79] width 133 height 11
click at [560, 113] on button "ถาม AI" at bounding box center [561, 113] width 26 height 16
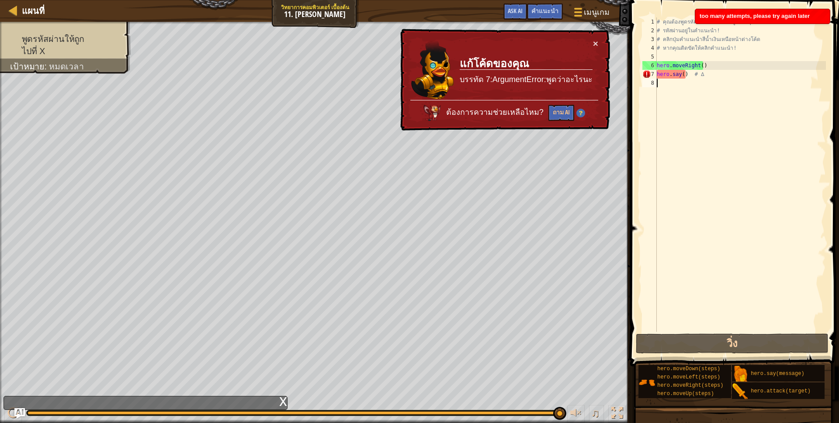
click at [718, 132] on div "# คุณต้องพูดรหัสผ่านเพื่อเปิดประตูห้องสมุด! # รหัสผ่านอยู่ในคำแนะนำ! # คลิกปุ่ม…" at bounding box center [740, 183] width 171 height 332
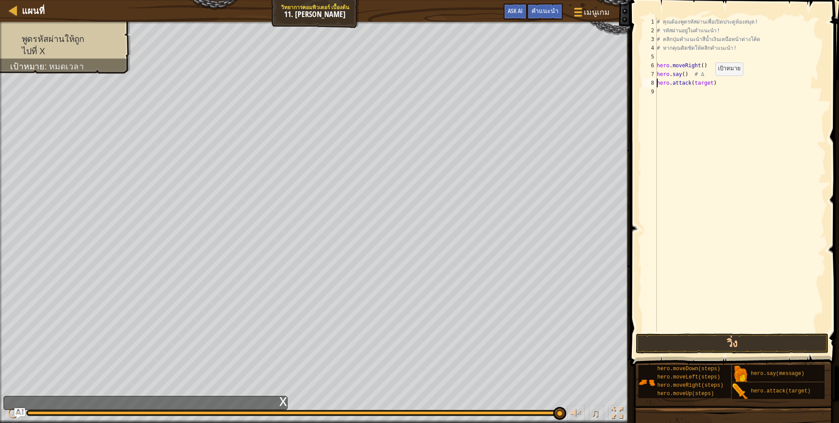
click at [708, 84] on div "# คุณต้องพูดรหัสผ่านเพื่อเปิดประตูห้องสมุด! # รหัสผ่านอยู่ในคำแนะนำ! # คลิกปุ่ม…" at bounding box center [740, 183] width 171 height 332
click at [711, 340] on button "วิ่ง" at bounding box center [732, 344] width 193 height 20
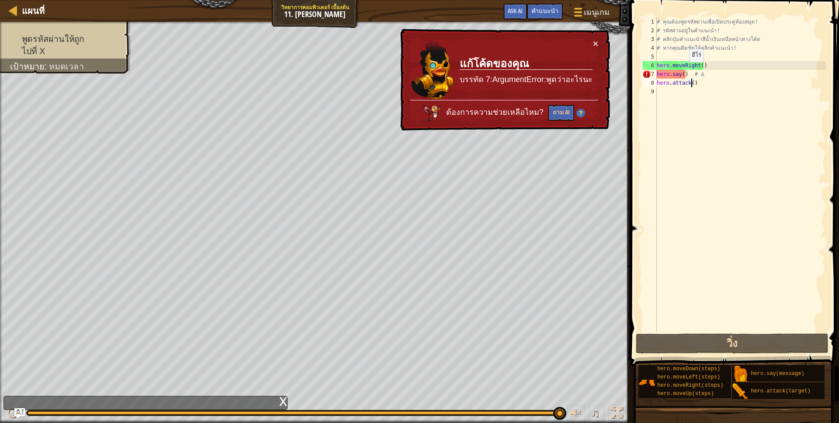
click at [683, 70] on div "# คุณต้องพูดรหัสผ่านเพื่อเปิดประตูห้องสมุด! # รหัสผ่านอยู่ในคำแนะนำ! # คลิกปุ่ม…" at bounding box center [740, 183] width 171 height 332
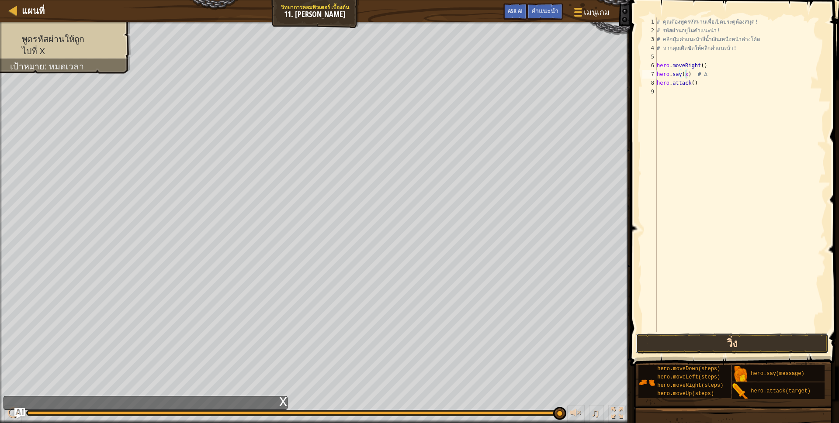
click at [733, 339] on button "วิ่ง" at bounding box center [732, 344] width 193 height 20
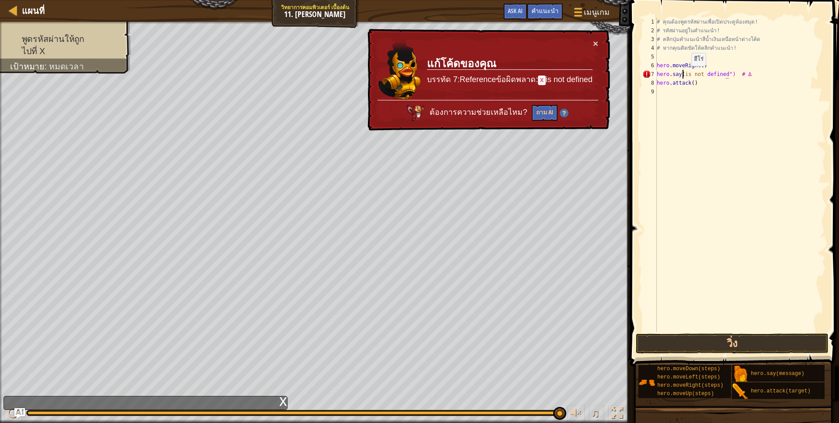
click at [684, 75] on div "# คุณต้องพูดรหัสผ่านเพื่อเปิดประตูห้องสมุด! # รหัสผ่านอยู่ในคำแนะนำ! # คลิกปุ่ม…" at bounding box center [740, 183] width 171 height 332
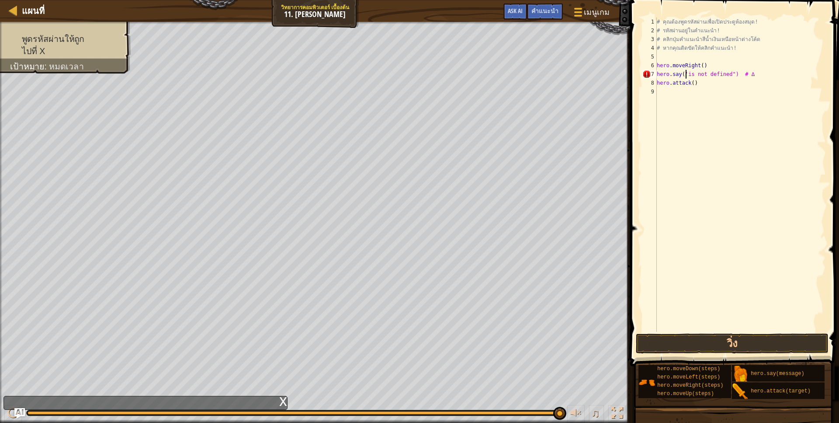
click at [756, 72] on div "# คุณต้องพูดรหัสผ่านเพื่อเปิดประตูห้องสมุด! # รหัสผ่านอยู่ในคำแนะนำ! # คลิกปุ่ม…" at bounding box center [740, 183] width 171 height 332
type textarea "hero.say('is not defined")"
click at [700, 343] on button "วิ่ง" at bounding box center [732, 344] width 193 height 20
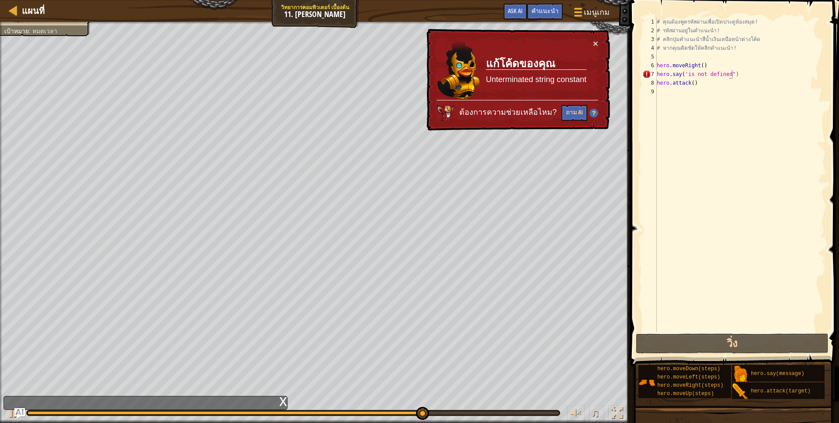
click at [600, 42] on div "× แก้โค้ดของคุณ Unterminated string constant ต้องการความช่วยเหลือไหม? ถาม AI" at bounding box center [517, 80] width 185 height 102
